Goal: Information Seeking & Learning: Learn about a topic

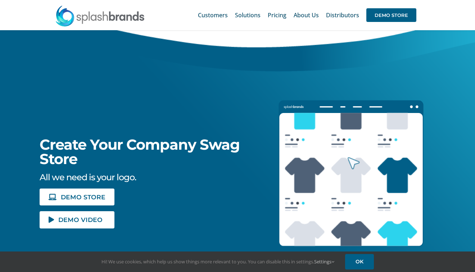
scroll to position [36, 0]
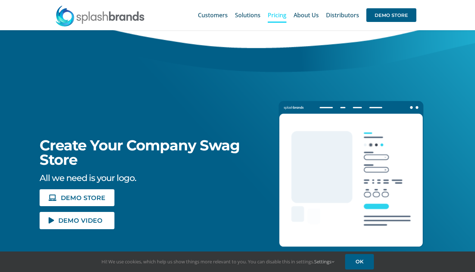
click at [279, 16] on span "Pricing" at bounding box center [277, 15] width 19 height 6
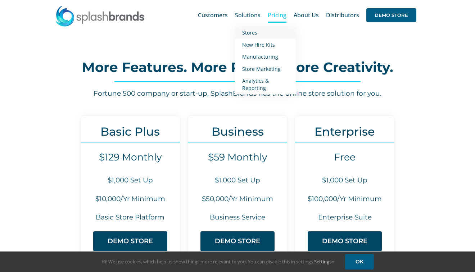
click at [254, 32] on span "Stores" at bounding box center [249, 32] width 15 height 7
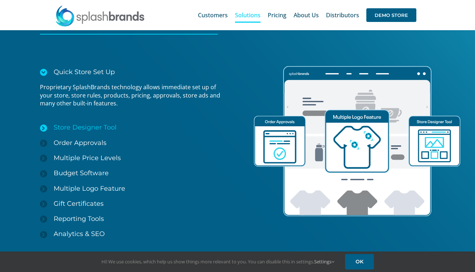
scroll to position [971, 0]
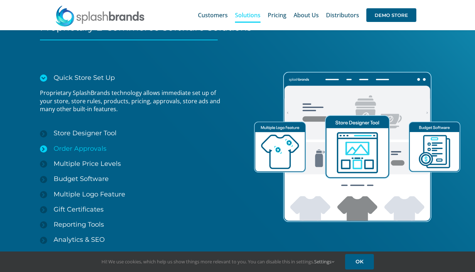
click at [89, 150] on span "Order Approvals" at bounding box center [80, 149] width 53 height 8
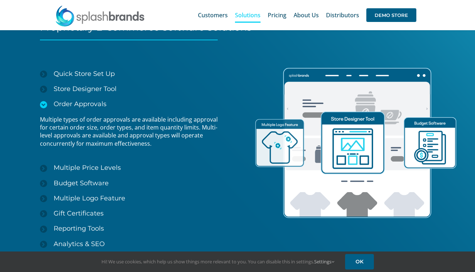
click at [89, 100] on span "Order Approvals" at bounding box center [80, 104] width 53 height 8
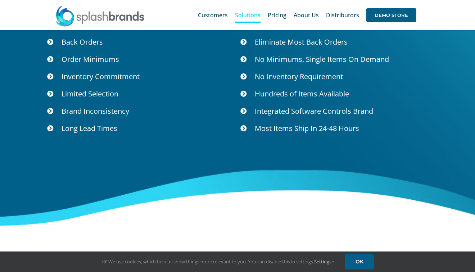
scroll to position [2547, 0]
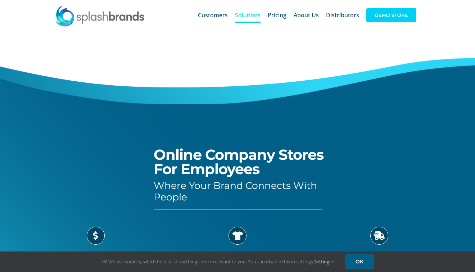
click at [391, 18] on span "DEMO STORE" at bounding box center [391, 15] width 50 height 14
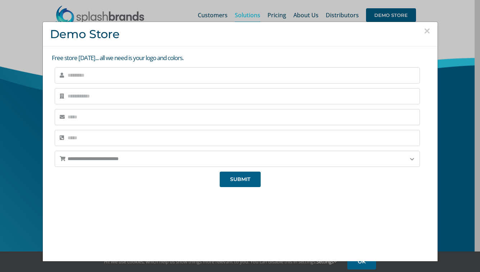
click at [424, 30] on button "×" at bounding box center [427, 31] width 6 height 11
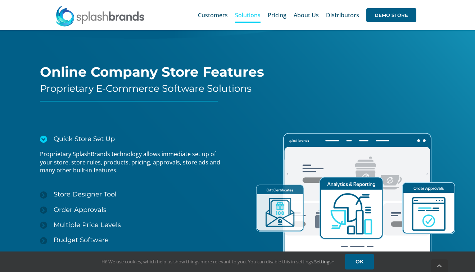
scroll to position [1151, 0]
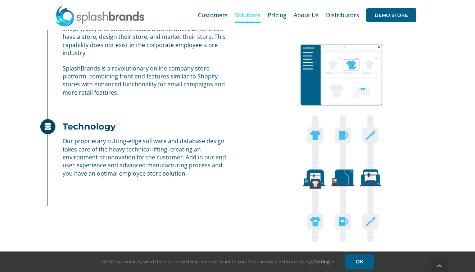
scroll to position [606, 0]
